Goal: Navigation & Orientation: Understand site structure

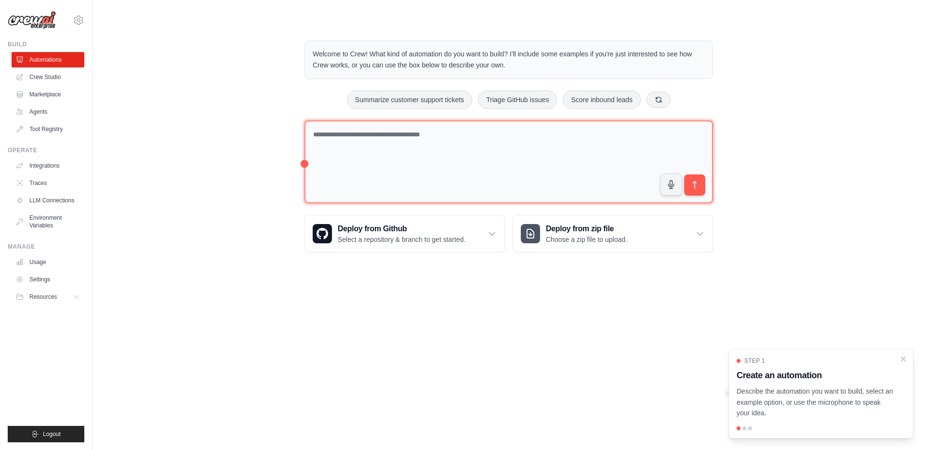
drag, startPoint x: 537, startPoint y: 165, endPoint x: 483, endPoint y: 154, distance: 55.6
click at [537, 165] on textarea at bounding box center [509, 161] width 409 height 83
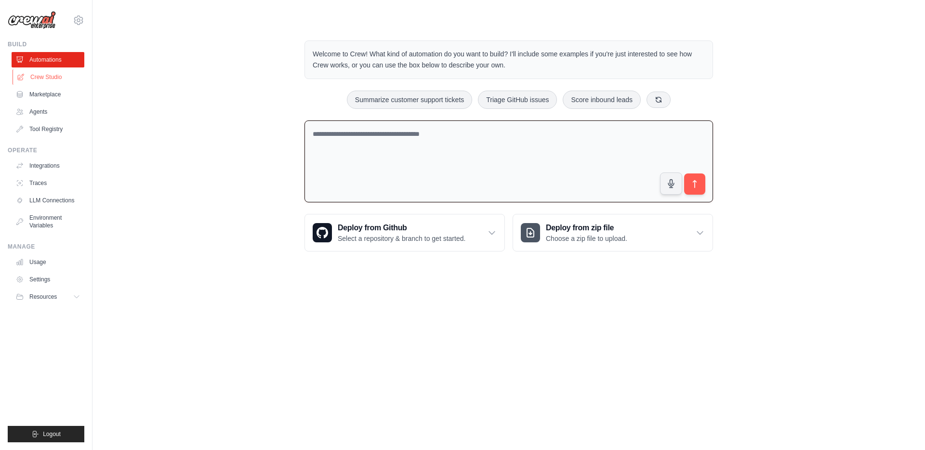
click at [43, 80] on link "Crew Studio" at bounding box center [49, 76] width 73 height 15
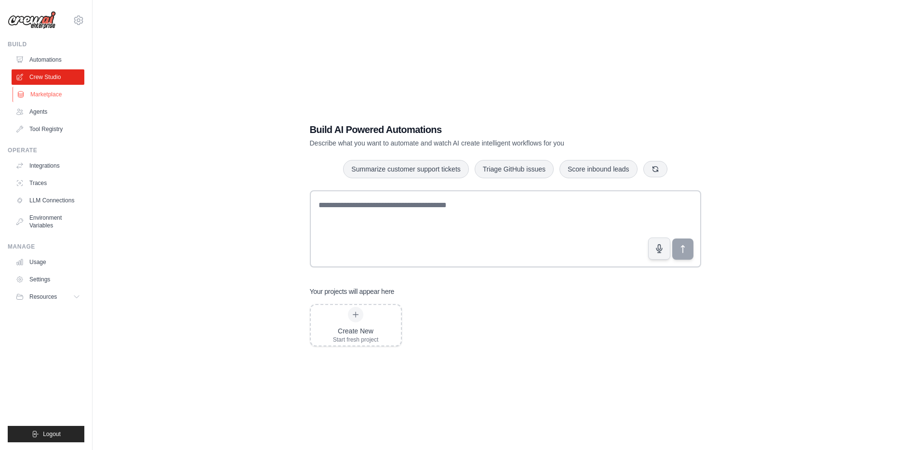
click at [55, 94] on link "Marketplace" at bounding box center [49, 94] width 73 height 15
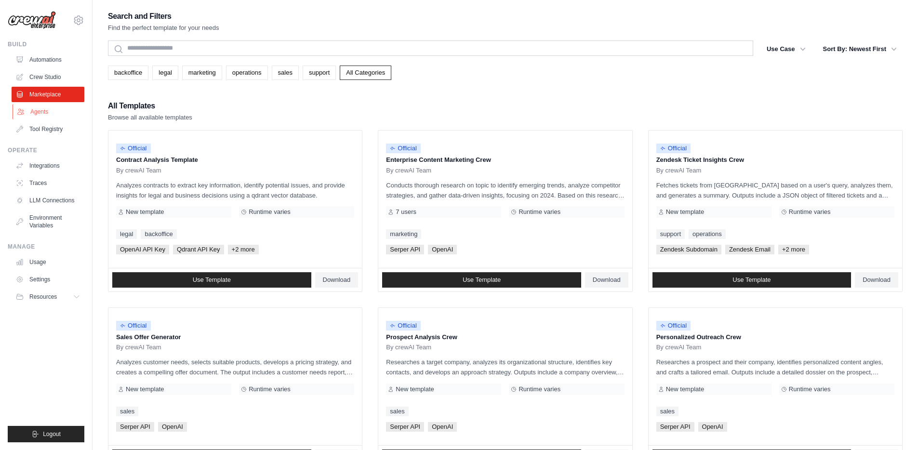
click at [54, 115] on link "Agents" at bounding box center [49, 111] width 73 height 15
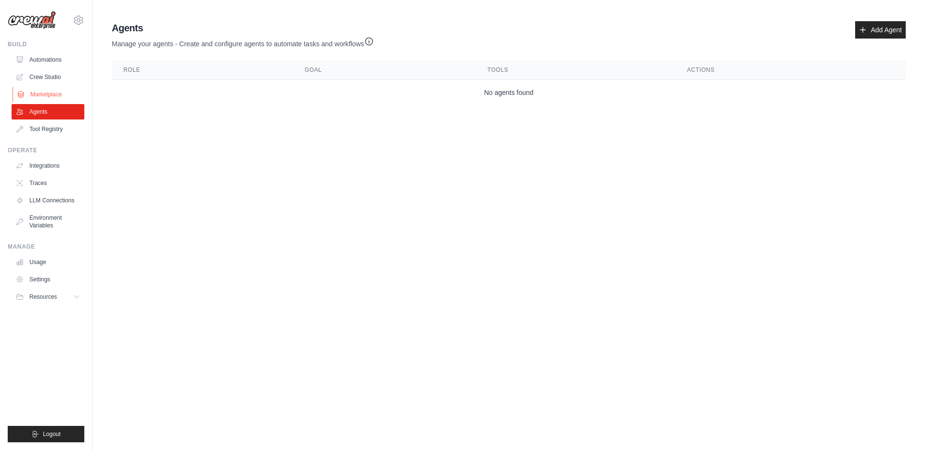
click at [50, 102] on link "Marketplace" at bounding box center [49, 94] width 73 height 15
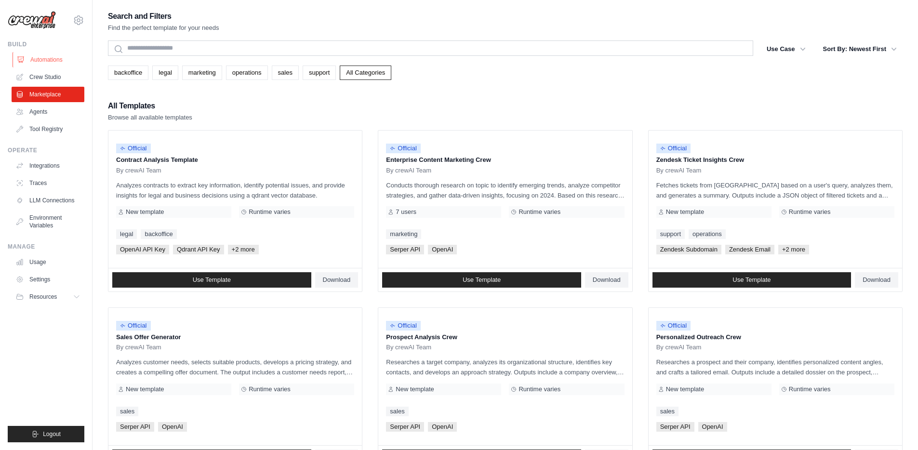
click at [44, 61] on link "Automations" at bounding box center [49, 59] width 73 height 15
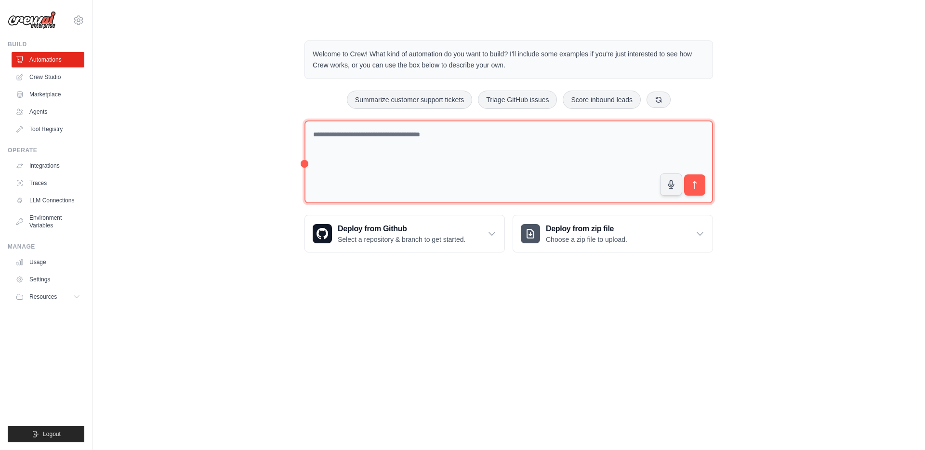
click at [584, 146] on textarea at bounding box center [509, 161] width 409 height 83
type textarea "**********"
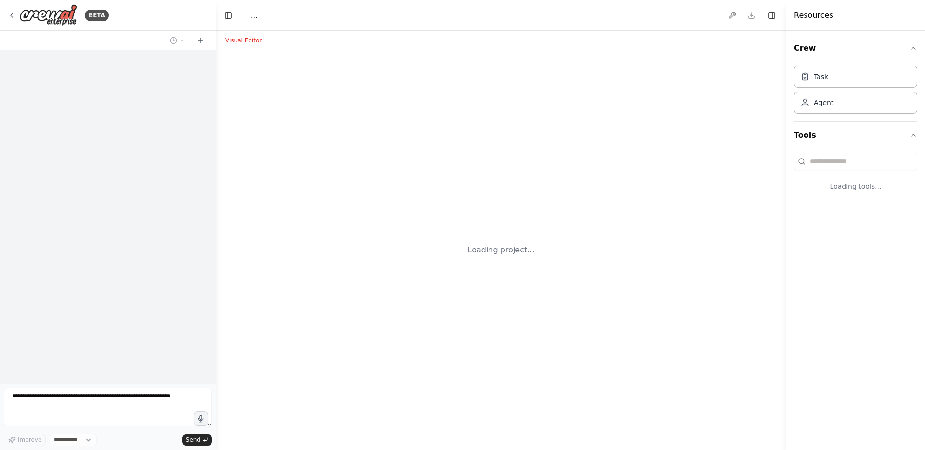
select select "****"
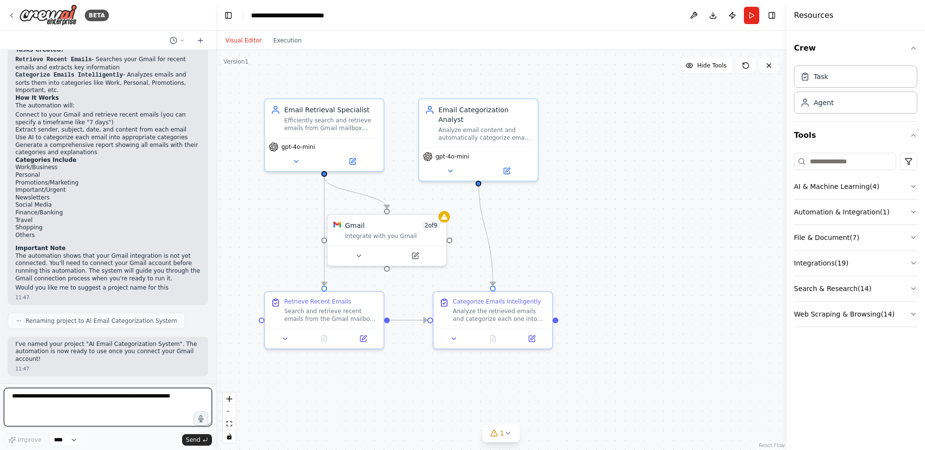
scroll to position [667, 0]
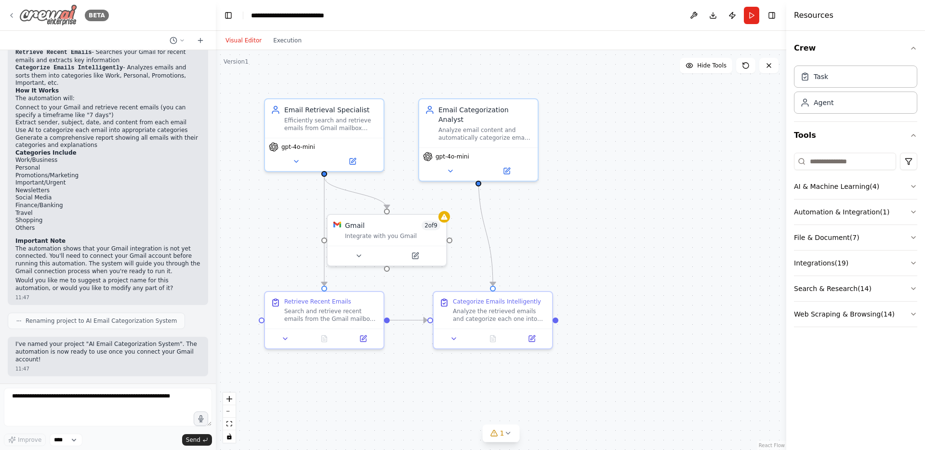
click at [11, 13] on icon at bounding box center [12, 16] width 8 height 8
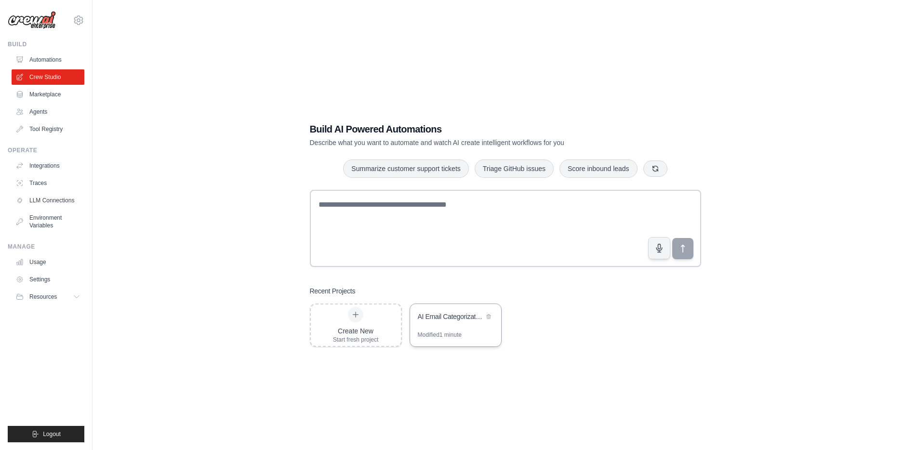
click at [463, 326] on div "AI Email Categorization System" at bounding box center [455, 317] width 91 height 27
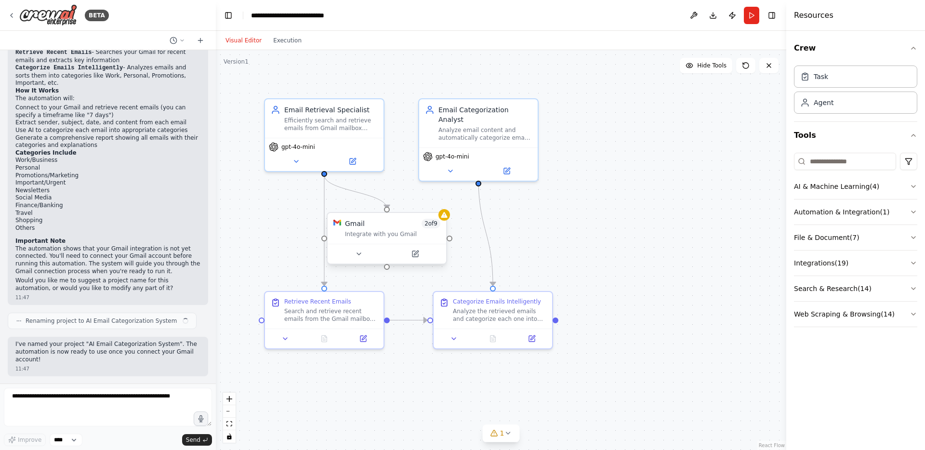
scroll to position [667, 0]
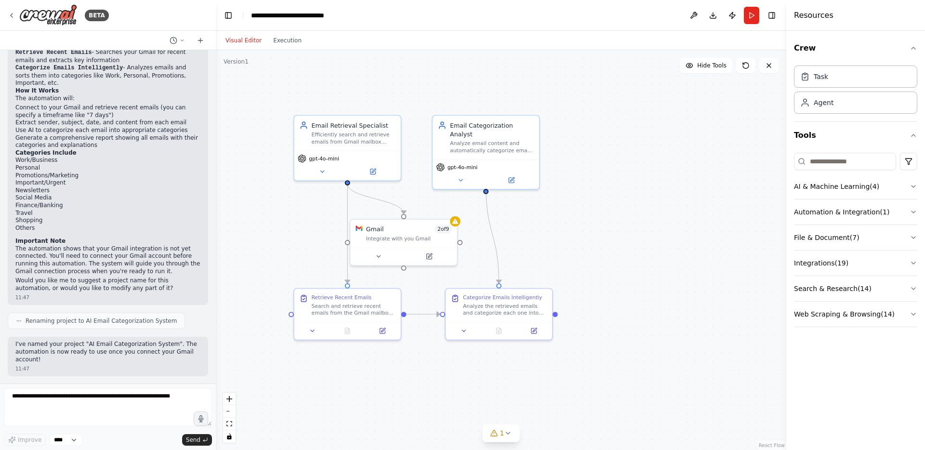
drag, startPoint x: 575, startPoint y: 216, endPoint x: 641, endPoint y: 219, distance: 66.1
click at [641, 219] on div ".deletable-edge-delete-btn { width: 20px; height: 20px; border: 0px solid #ffff…" at bounding box center [501, 250] width 570 height 400
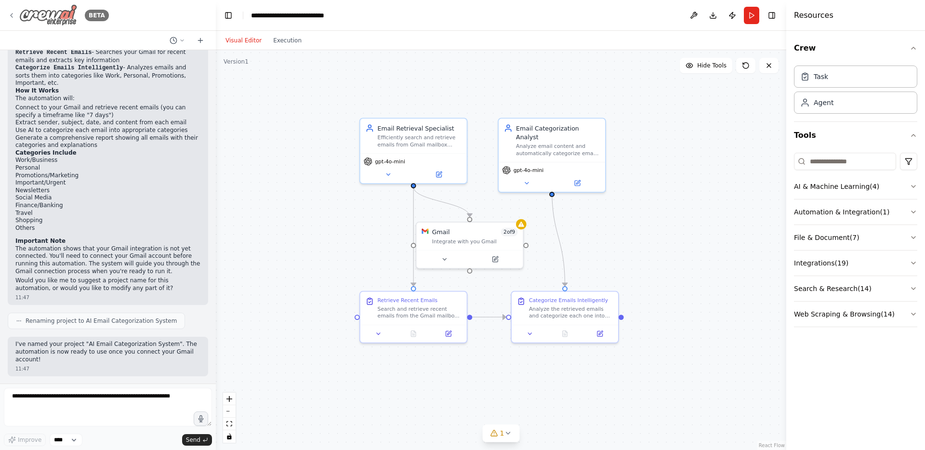
click at [13, 17] on icon at bounding box center [12, 16] width 8 height 8
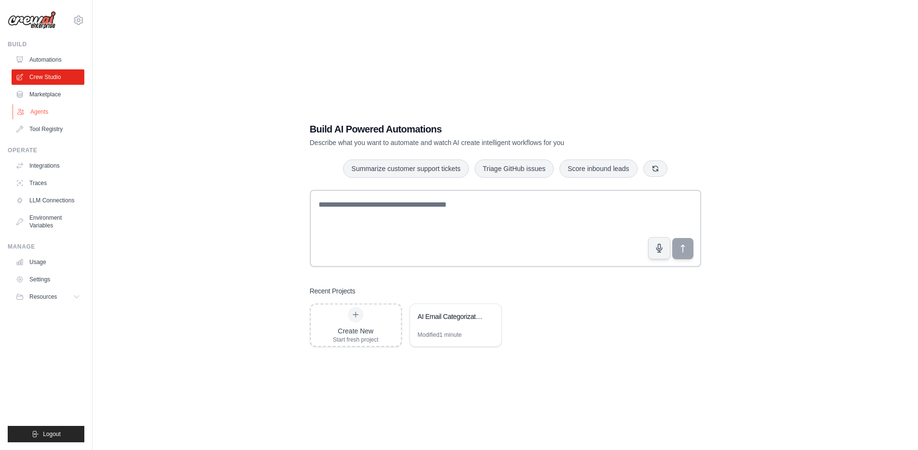
click at [61, 117] on link "Agents" at bounding box center [49, 111] width 73 height 15
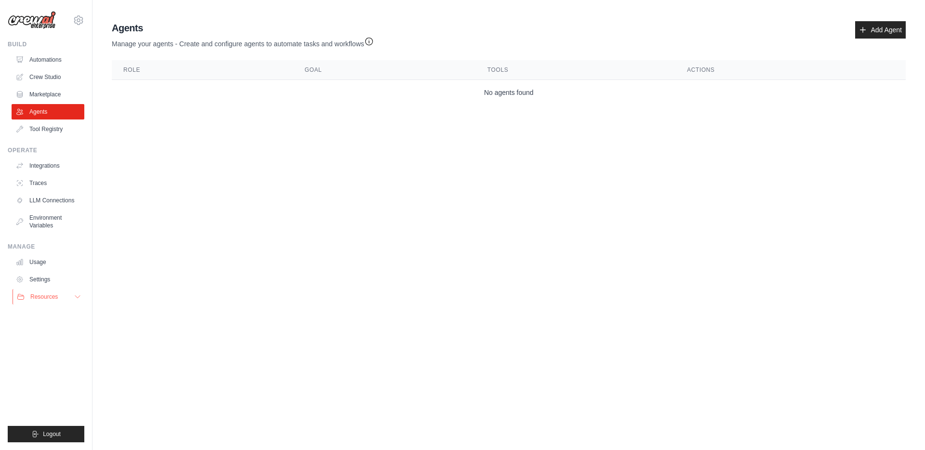
click at [73, 300] on button "Resources" at bounding box center [49, 296] width 73 height 15
click at [57, 366] on link "Video Tutorials" at bounding box center [51, 359] width 67 height 13
click at [40, 265] on link "Usage" at bounding box center [49, 261] width 73 height 15
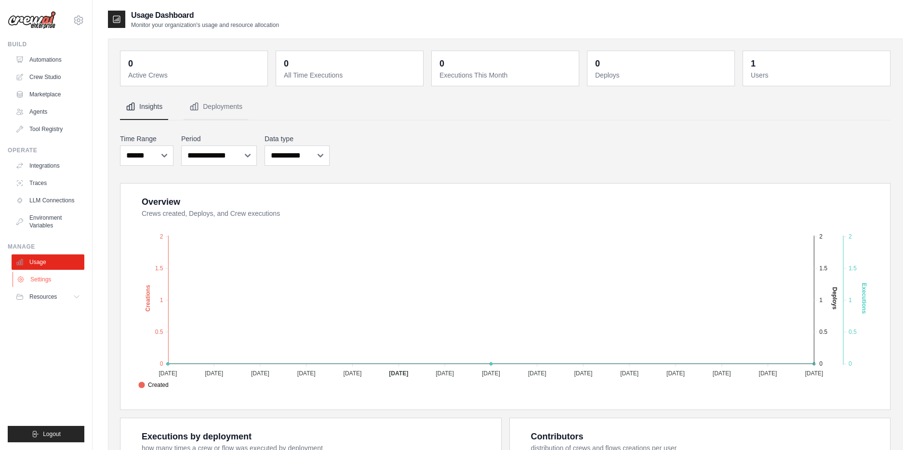
click at [66, 275] on link "Settings" at bounding box center [49, 279] width 73 height 15
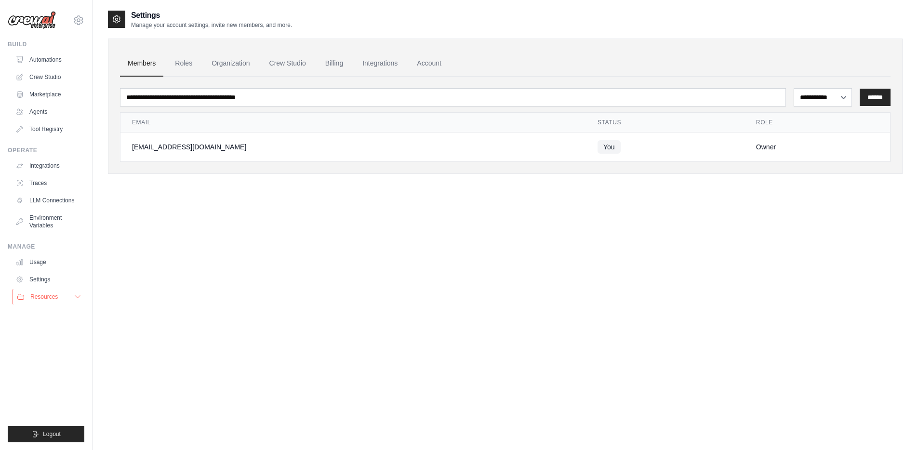
click at [69, 295] on button "Resources" at bounding box center [49, 296] width 73 height 15
click at [80, 21] on icon at bounding box center [79, 20] width 12 height 12
click at [143, 225] on div "**********" at bounding box center [505, 235] width 795 height 450
click at [72, 305] on ul "Build Automations Crew Studio Marketplace Agents" at bounding box center [46, 241] width 77 height 402
click at [74, 303] on button "Resources" at bounding box center [49, 296] width 73 height 15
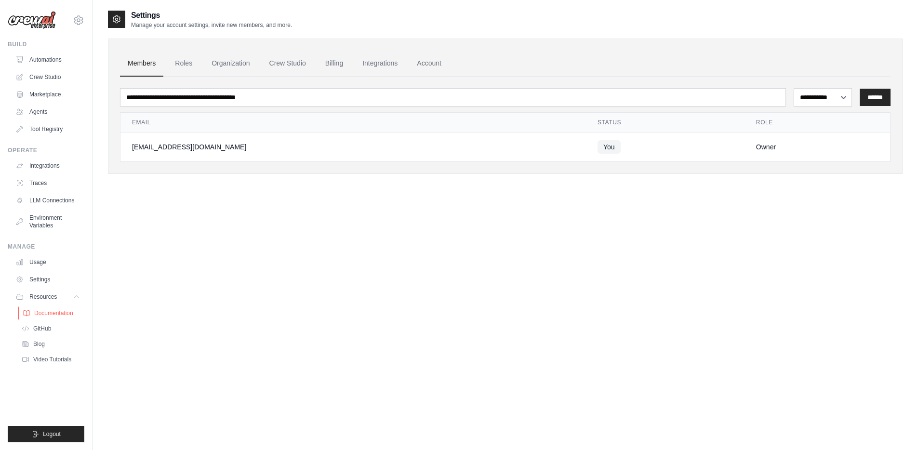
click at [53, 315] on span "Documentation" at bounding box center [53, 313] width 39 height 8
click at [35, 186] on link "Traces" at bounding box center [49, 182] width 73 height 15
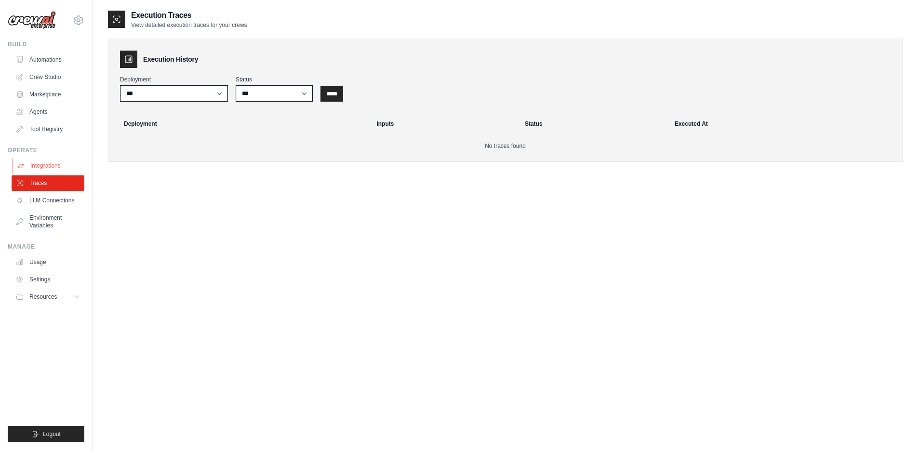
click at [46, 165] on link "Integrations" at bounding box center [49, 165] width 73 height 15
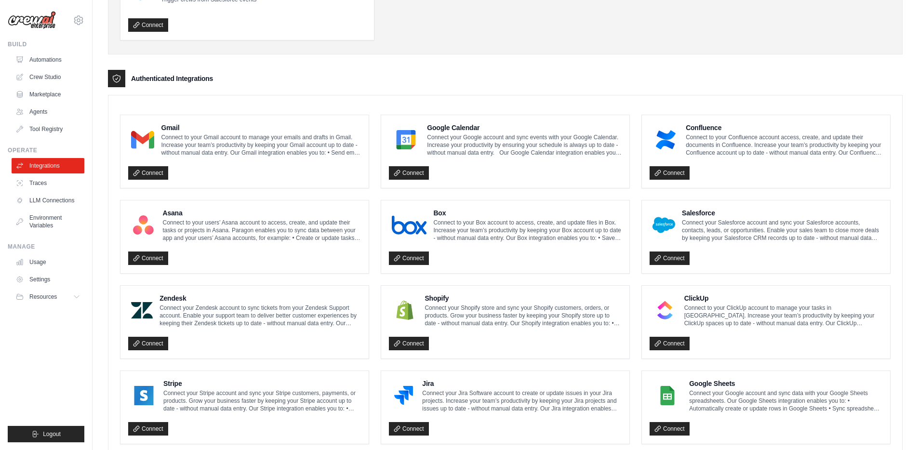
scroll to position [118, 0]
